Goal: Task Accomplishment & Management: Use online tool/utility

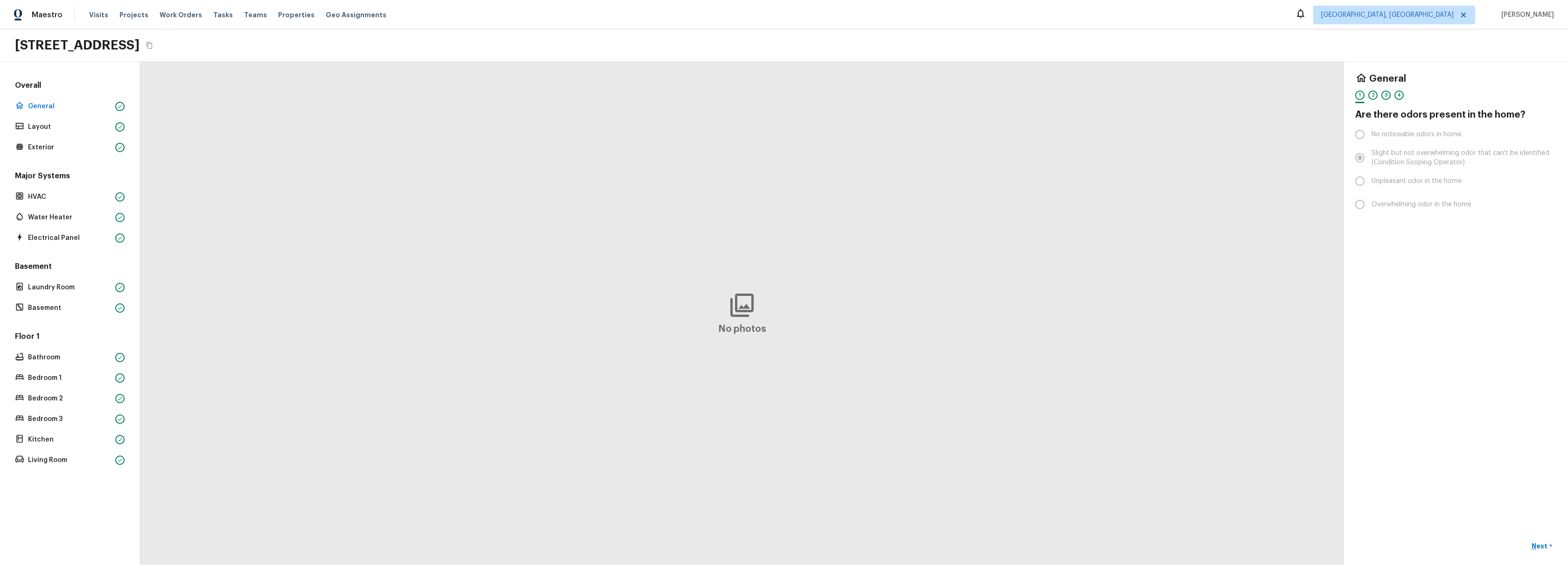
click at [411, 223] on div "No photos" at bounding box center [742, 313] width 1204 height 503
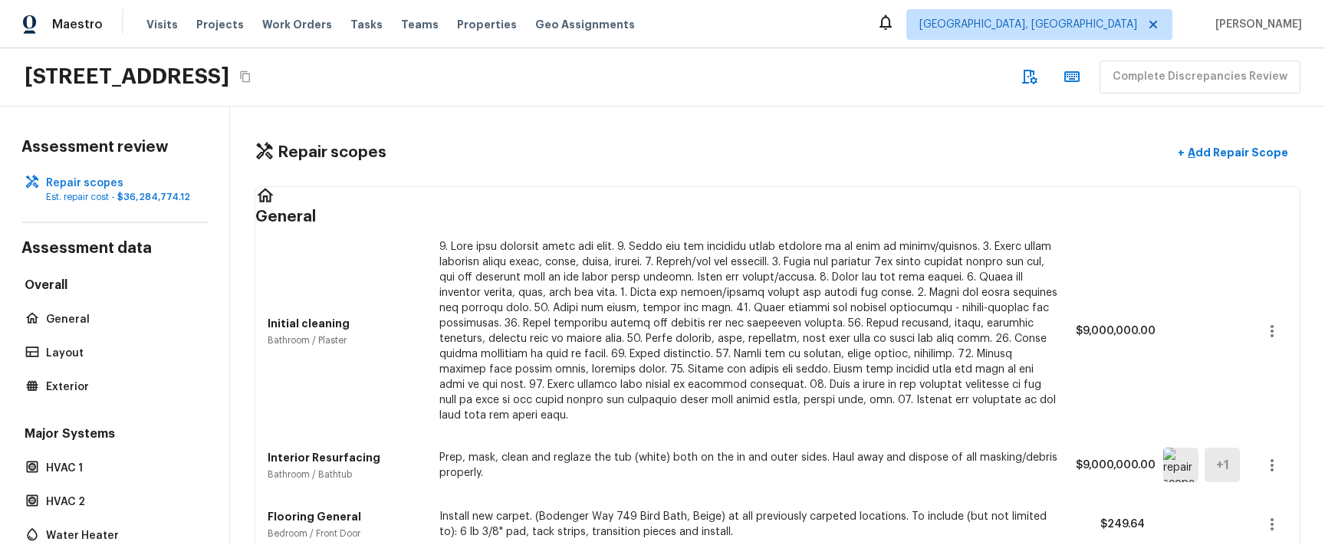
click at [590, 149] on div "Repair scopes + Add Repair Scope" at bounding box center [778, 152] width 1046 height 31
click at [544, 166] on div "Repair scopes + Add Repair Scope" at bounding box center [778, 152] width 1046 height 31
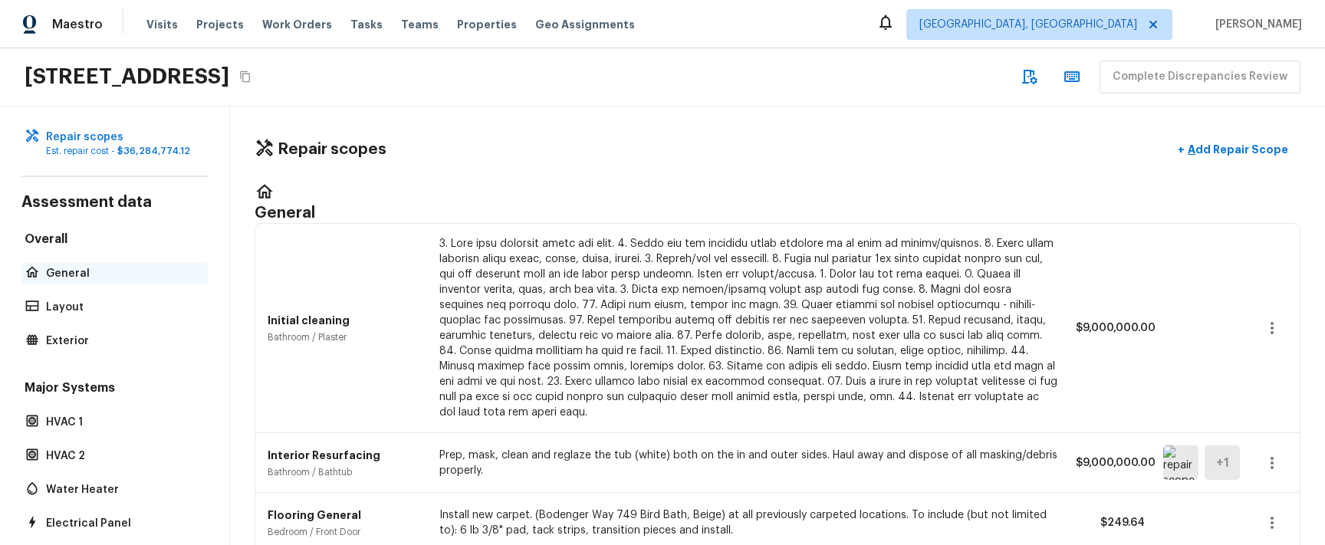
scroll to position [31, 0]
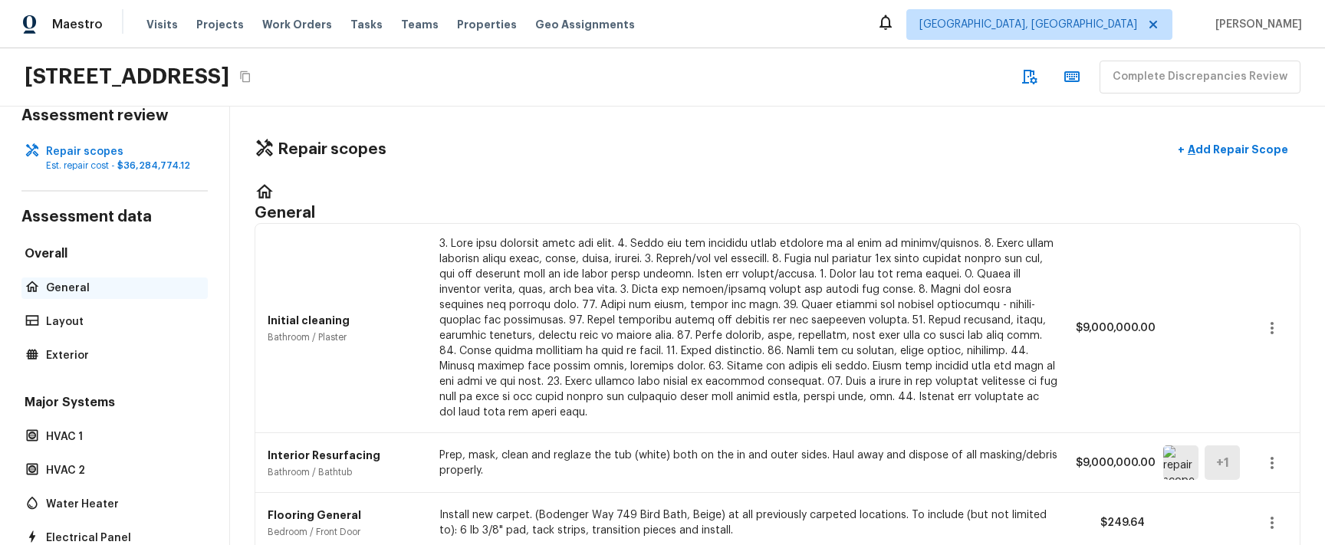
click at [84, 279] on div "General" at bounding box center [114, 288] width 186 height 21
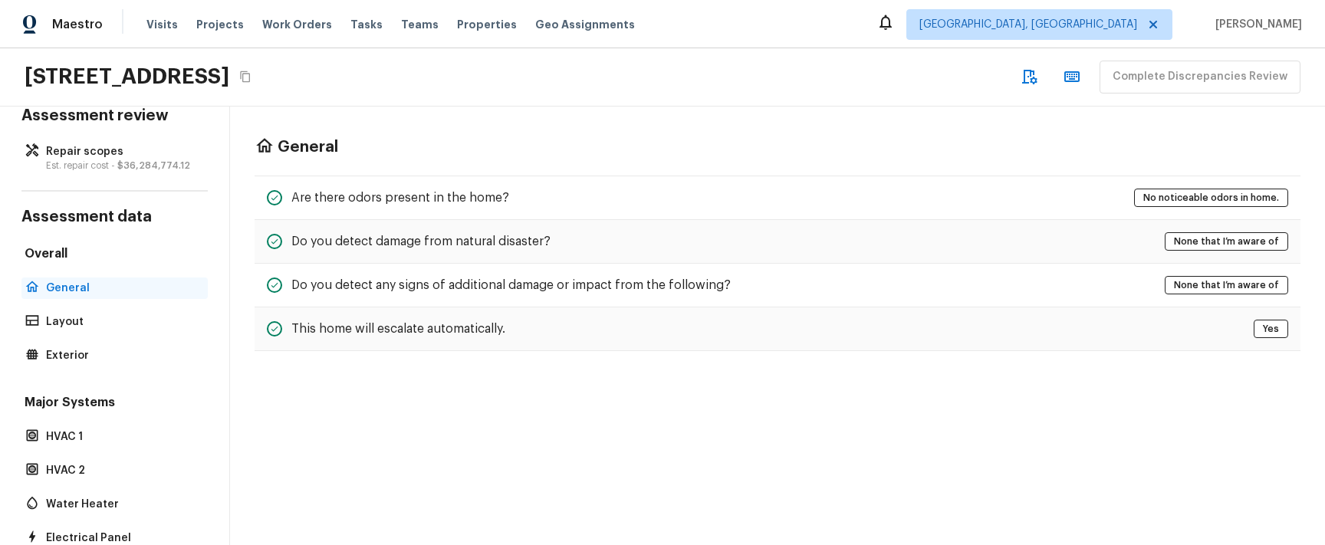
scroll to position [0, 0]
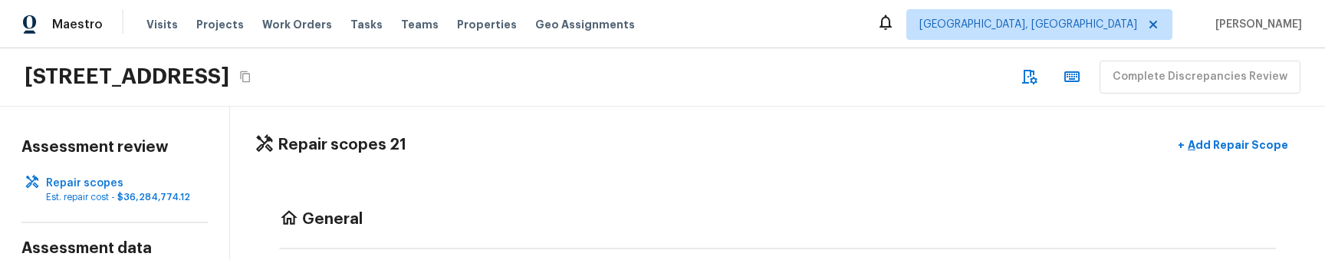
scroll to position [7, 0]
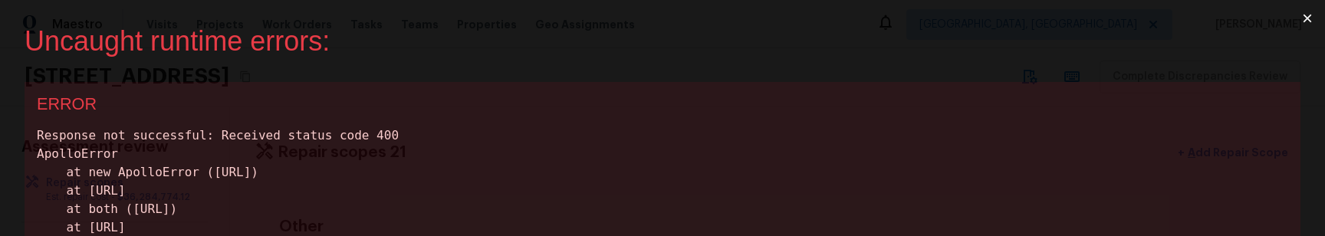
click at [442, 123] on div "ERROR Response not successful: Received status code 400 ApolloError at new Apol…" at bounding box center [663, 224] width 1276 height 284
click at [1310, 18] on button "×" at bounding box center [1307, 18] width 35 height 37
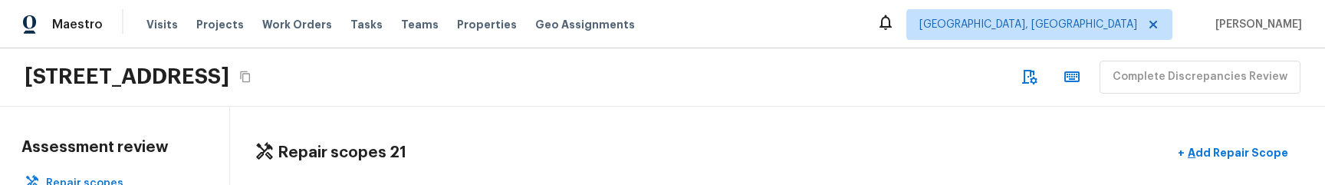
click at [548, 125] on div "Repair scopes 21 + Add Repair Scope Other Initial cleaning Bathroom / Plaster $…" at bounding box center [777, 146] width 1095 height 78
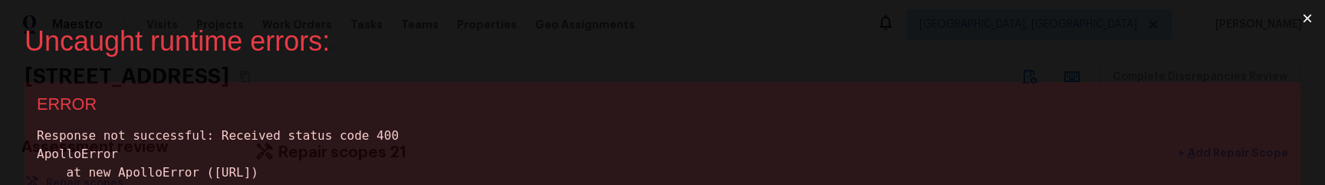
click at [1309, 22] on button "×" at bounding box center [1307, 18] width 35 height 37
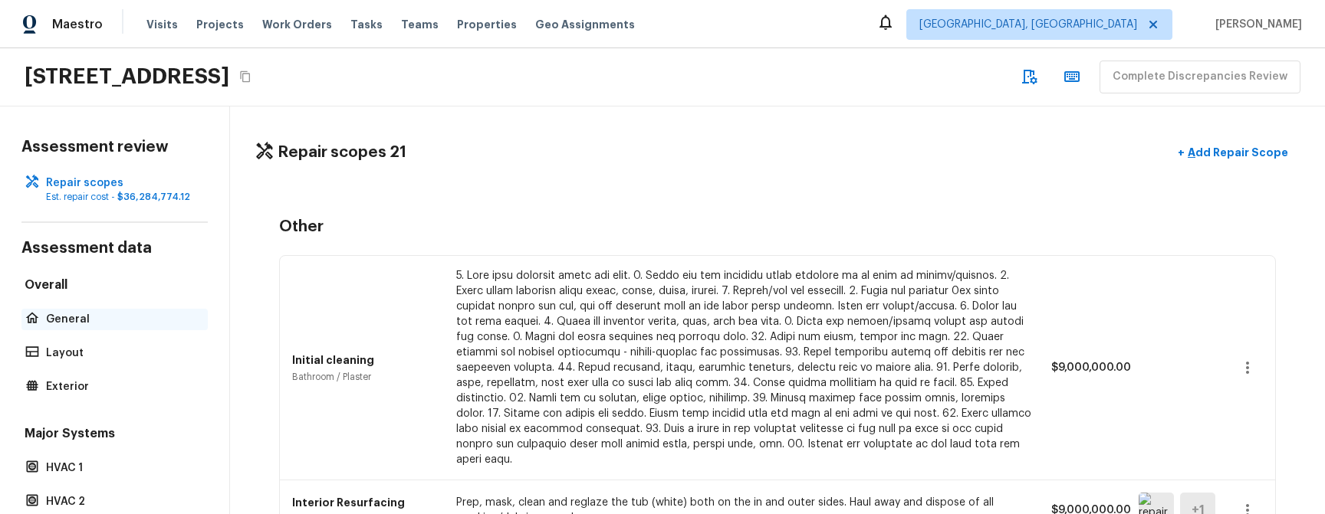
click at [72, 184] on p "General" at bounding box center [122, 319] width 153 height 15
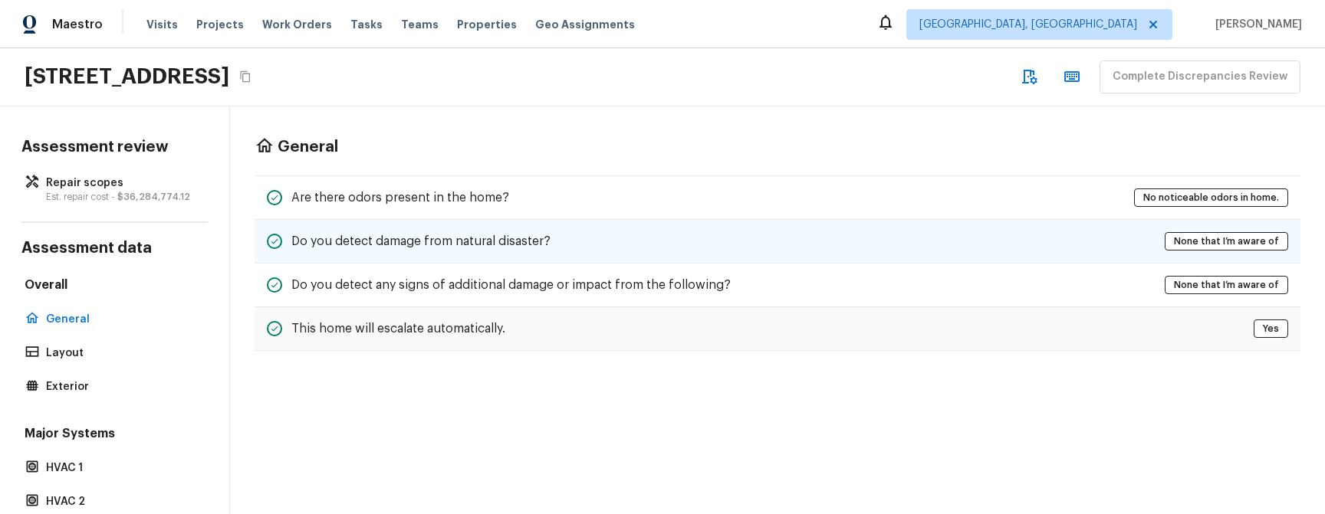
click at [584, 184] on div "Do you detect damage from natural disaster? None that I’m aware of" at bounding box center [778, 242] width 1046 height 44
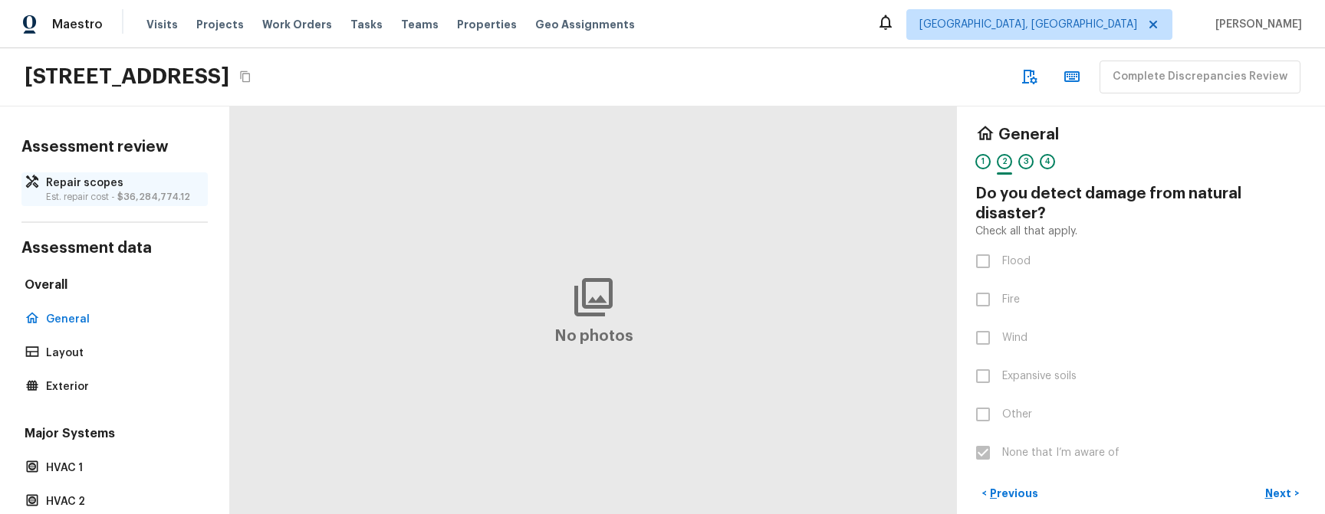
click at [96, 184] on p "Est. repair cost - $36,284,774.12" at bounding box center [122, 197] width 153 height 12
